Goal: Check status: Check status

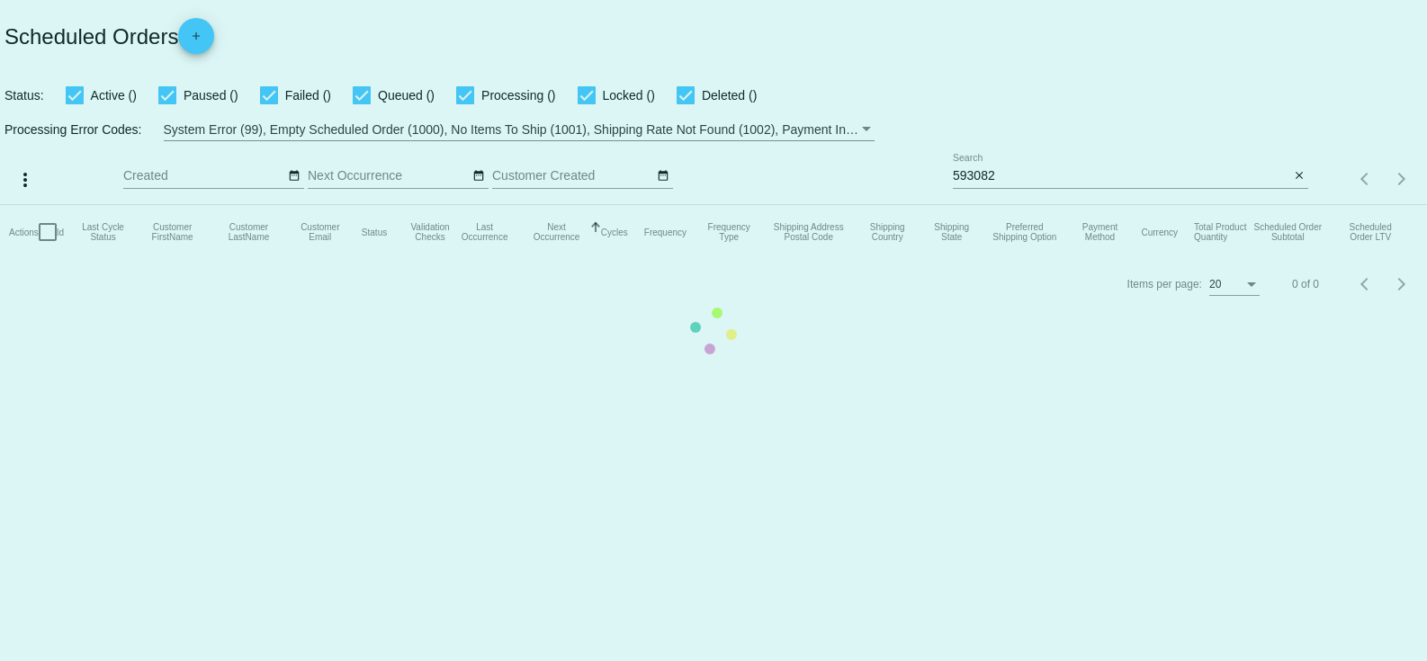
click at [1035, 205] on mat-table "Actions Id Last Cycle Status Customer FirstName Customer LastName Customer Emai…" at bounding box center [713, 232] width 1427 height 54
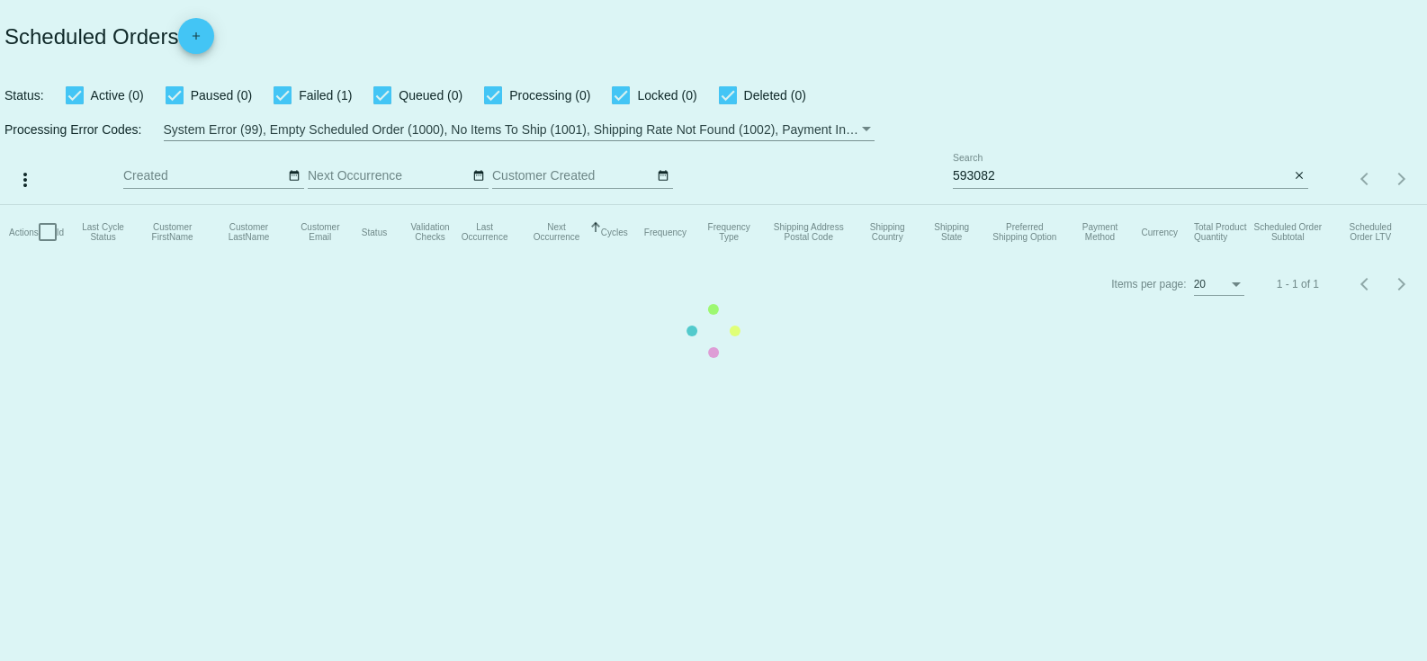
click at [1028, 205] on mat-table "Actions Id Last Cycle Status Customer FirstName Customer LastName Customer Emai…" at bounding box center [713, 232] width 1427 height 54
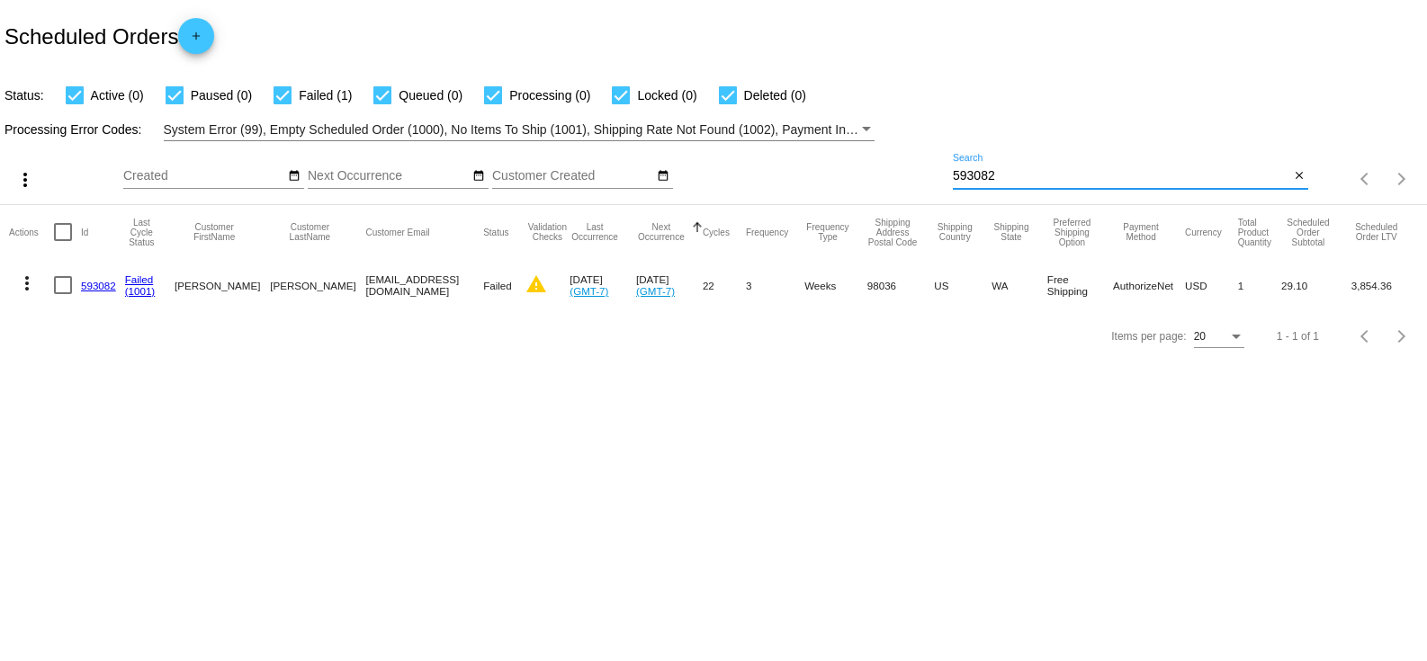
click at [1028, 179] on input "593082" at bounding box center [1121, 176] width 337 height 14
paste input "653569"
type input "653569"
click at [94, 286] on link "653569" at bounding box center [98, 286] width 35 height 12
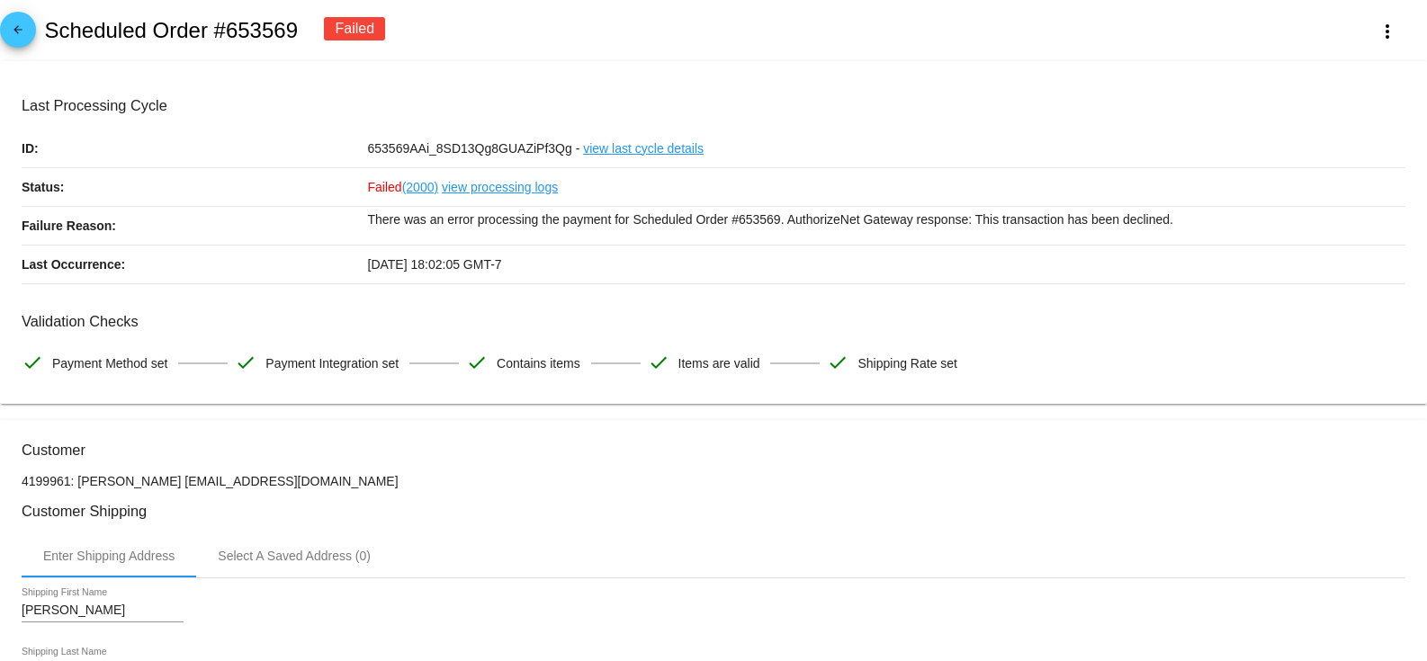
click at [520, 186] on link "view processing logs" at bounding box center [500, 187] width 116 height 38
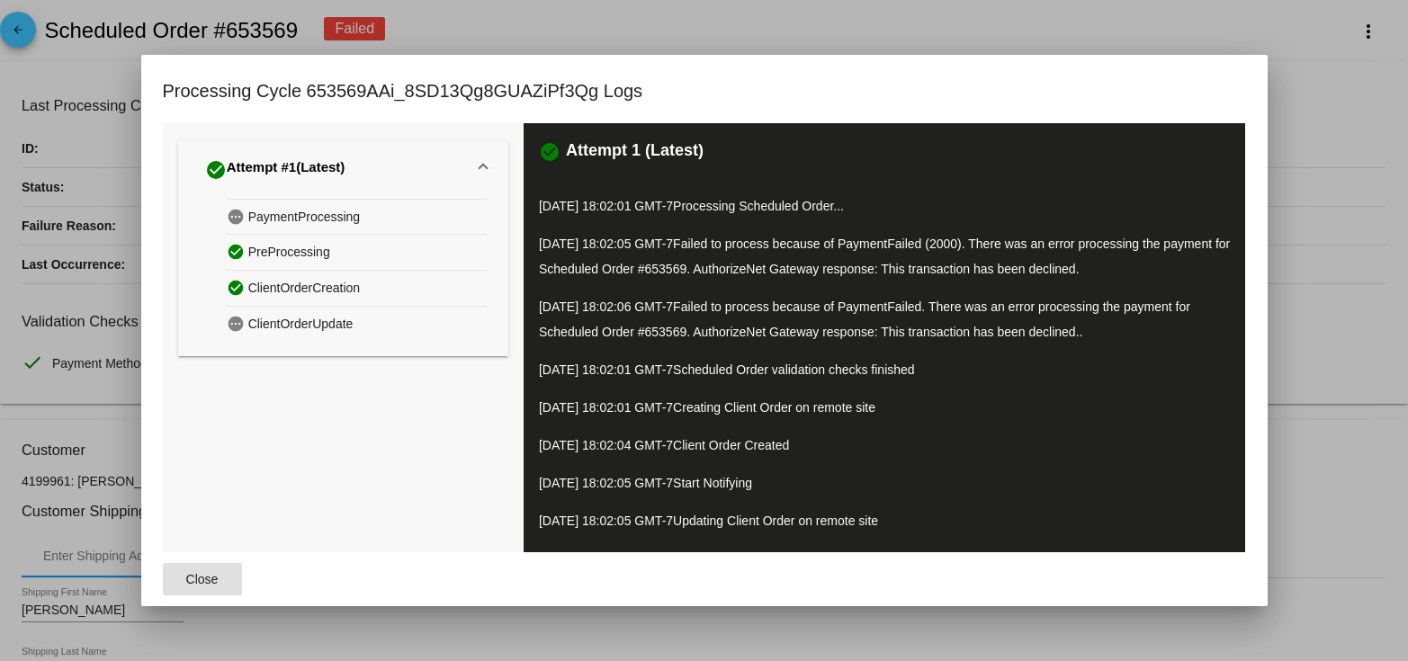
click at [1375, 127] on div at bounding box center [704, 330] width 1408 height 661
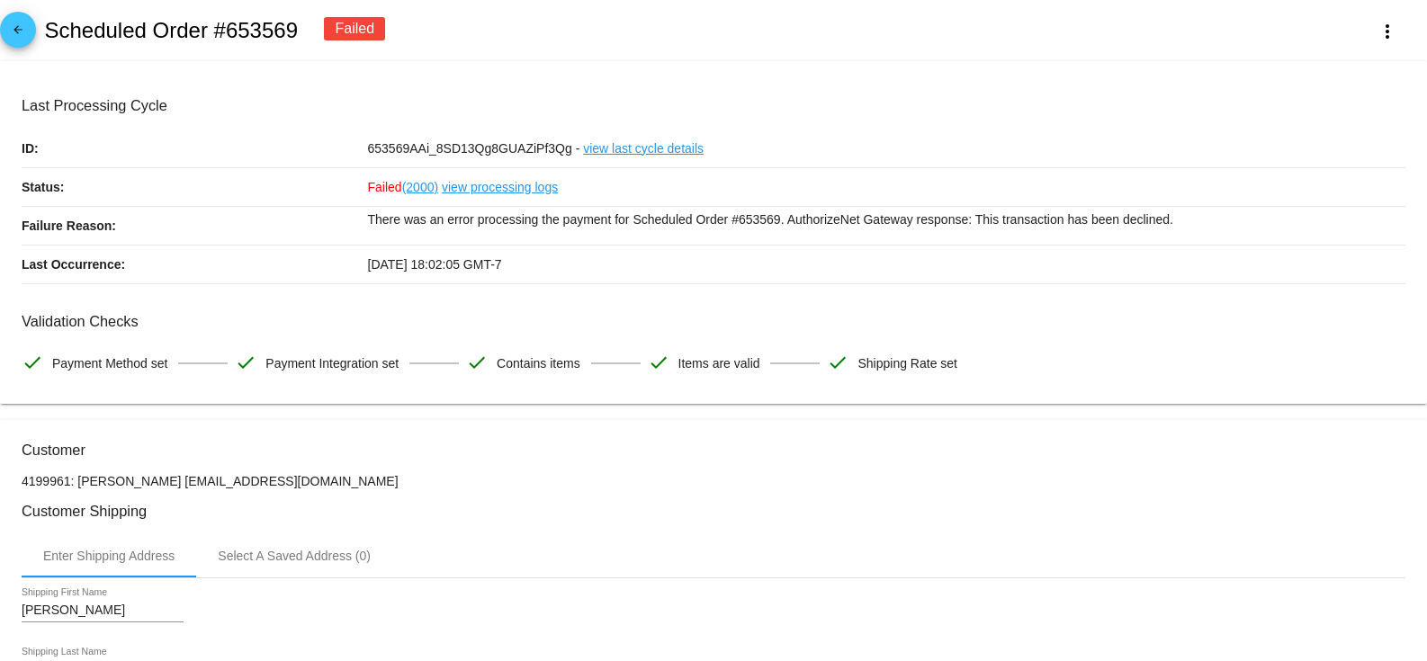
scroll to position [120, 0]
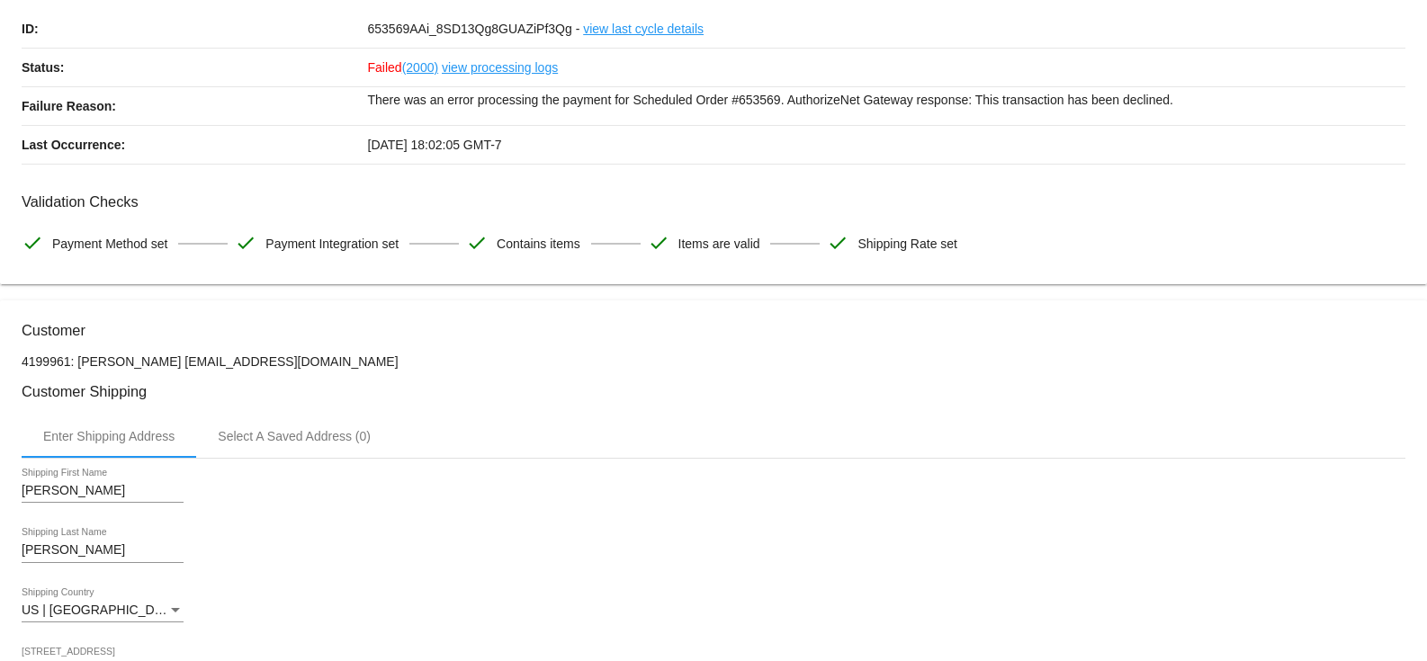
drag, startPoint x: 148, startPoint y: 360, endPoint x: 387, endPoint y: 364, distance: 238.5
click at [387, 364] on p "4199961: [PERSON_NAME] [EMAIL_ADDRESS][DOMAIN_NAME]" at bounding box center [714, 362] width 1384 height 14
copy p "[EMAIL_ADDRESS][DOMAIN_NAME]"
